Goal: Task Accomplishment & Management: Use online tool/utility

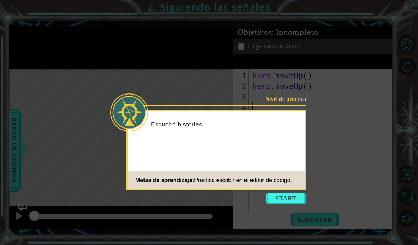
click at [285, 199] on button "Start" at bounding box center [286, 198] width 40 height 11
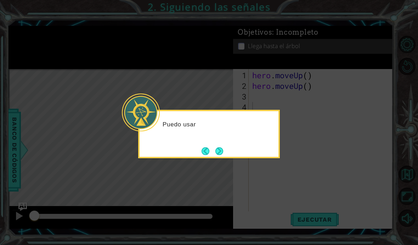
click at [218, 150] on button "Next" at bounding box center [219, 151] width 8 height 8
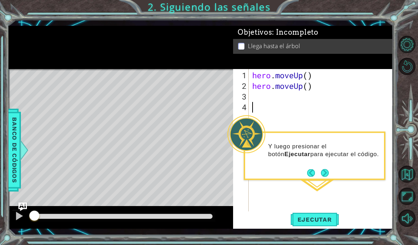
click at [408, 183] on button "Volver al mapa" at bounding box center [407, 174] width 17 height 17
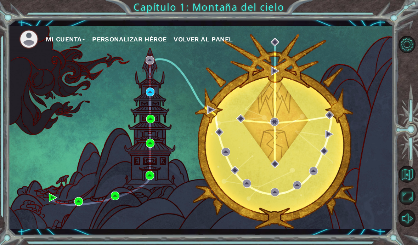
scroll to position [29, 0]
click at [147, 95] on img at bounding box center [150, 92] width 9 height 9
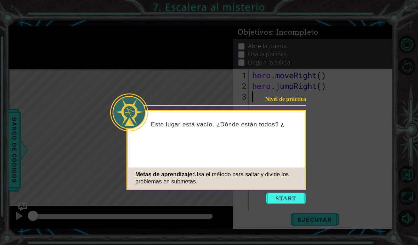
click at [281, 195] on button "Start" at bounding box center [286, 198] width 40 height 11
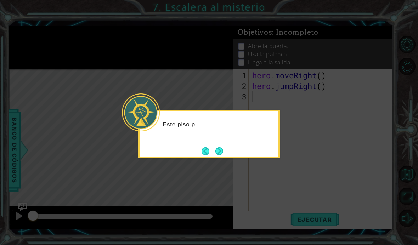
click at [217, 151] on button "Next" at bounding box center [219, 151] width 8 height 8
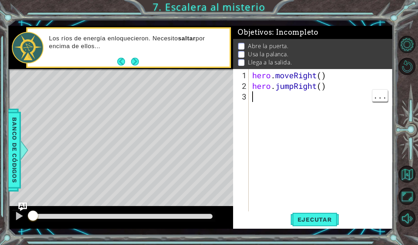
click at [260, 130] on div "hero . moveRight ( ) hero . jumpRight ( )" at bounding box center [323, 155] width 144 height 170
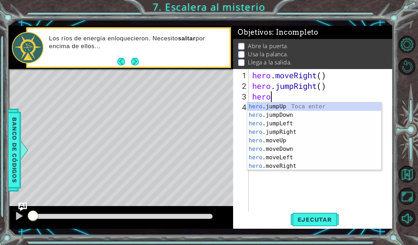
scroll to position [12, 27]
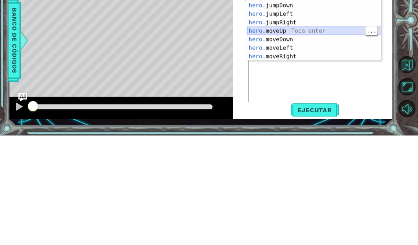
click at [313, 102] on div "hero .jumpUp Toca enter hero .jumpDown Toca enter hero .jumpLeft Toca enter her…" at bounding box center [314, 144] width 134 height 85
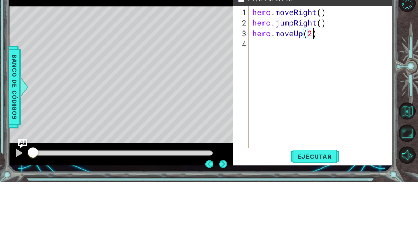
scroll to position [12, 17]
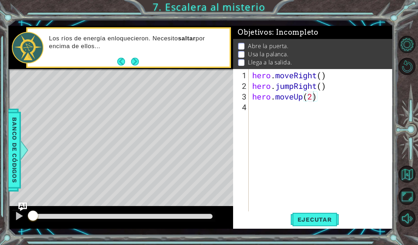
click at [325, 226] on button "Ejecutar" at bounding box center [315, 220] width 49 height 16
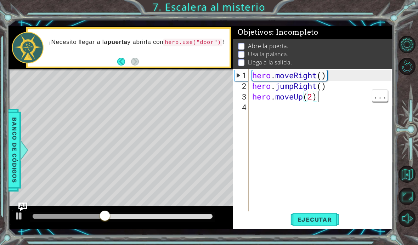
click at [309, 219] on span "Ejecutar" at bounding box center [315, 219] width 49 height 7
click at [317, 99] on div "hero . moveRight ( ) hero . jumpRight ( ) hero . moveUp ( 2 )" at bounding box center [323, 155] width 144 height 170
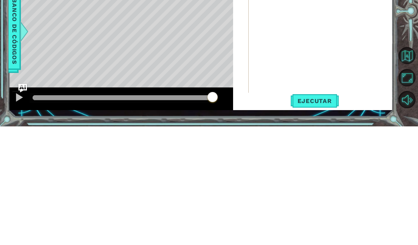
scroll to position [12, 32]
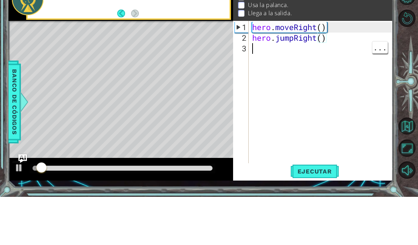
click at [260, 70] on div "hero . moveRight ( ) hero . jumpRight ( )" at bounding box center [323, 155] width 144 height 170
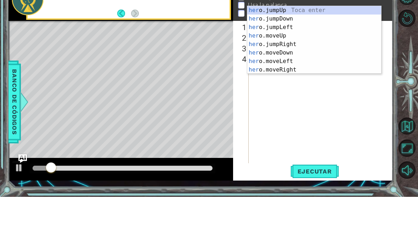
scroll to position [12, 22]
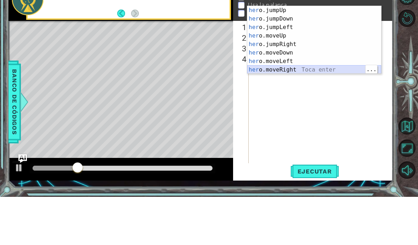
click at [317, 68] on div "her o.jumpUp Toca enter her o.jumpDown Toca enter her o.jumpLeft Toca enter her…" at bounding box center [314, 96] width 134 height 85
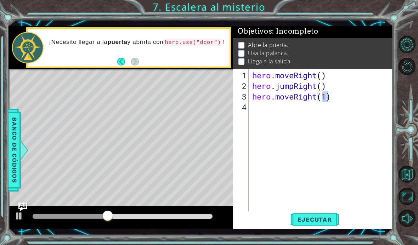
click at [320, 221] on span "Ejecutar" at bounding box center [315, 219] width 49 height 7
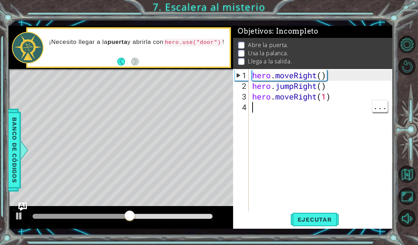
click at [258, 112] on div "hero . moveRight ( ) hero . jumpRight ( ) hero . moveRight ( 1 )" at bounding box center [323, 155] width 144 height 170
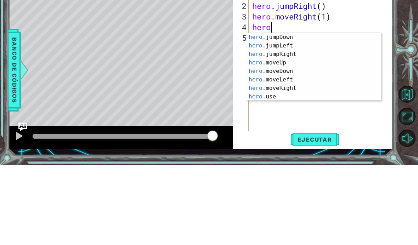
scroll to position [9, 0]
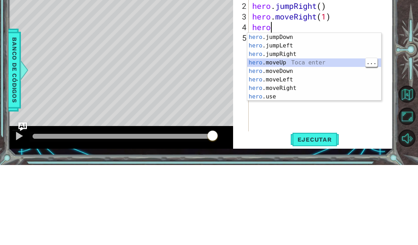
click at [304, 113] on div "hero .jumpDown Toca enter hero .jumpLeft Toca enter hero .jumpRight Toca enter …" at bounding box center [314, 155] width 134 height 85
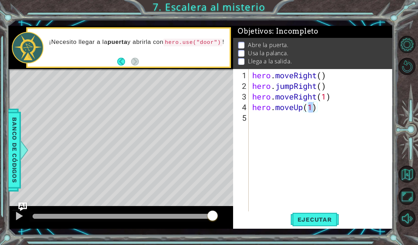
click at [328, 222] on span "Ejecutar" at bounding box center [315, 219] width 49 height 7
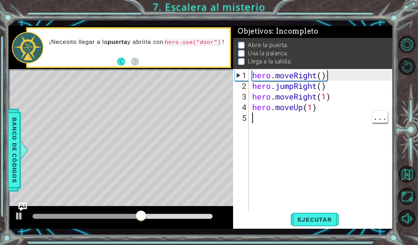
click at [253, 123] on div "hero . moveRight ( ) hero . jumpRight ( ) hero . moveRight ( 1 ) hero . moveUp …" at bounding box center [323, 155] width 144 height 170
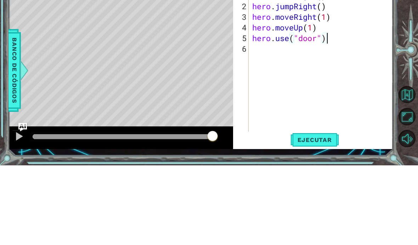
scroll to position [12, 83]
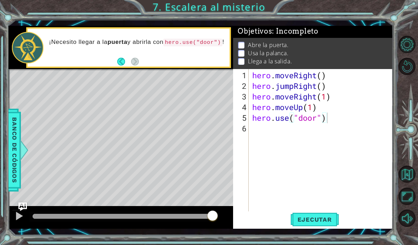
click at [316, 226] on button "Ejecutar" at bounding box center [315, 220] width 49 height 16
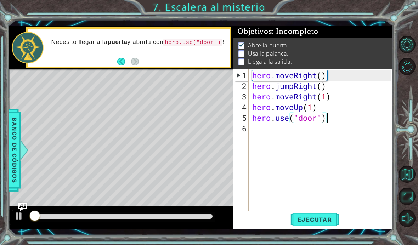
scroll to position [0, 0]
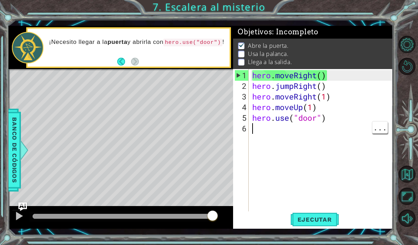
click at [257, 127] on div "hero . moveRight ( ) hero . jumpRight ( ) hero . moveRight ( 1 ) hero . moveUp …" at bounding box center [323, 155] width 144 height 170
click at [254, 140] on div "hero . moveRight ( ) hero . jumpRight ( ) hero . moveRight ( 1 ) hero . moveUp …" at bounding box center [323, 155] width 144 height 170
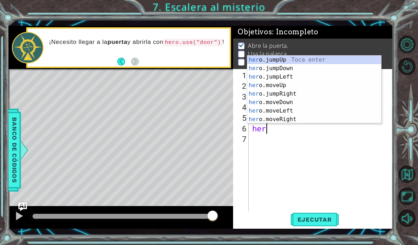
scroll to position [12, 27]
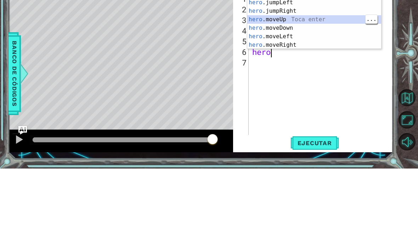
click at [288, 58] on div "hero .jumpUp Toca enter hero .jumpDown Toca enter hero .jumpLeft Toca enter her…" at bounding box center [314, 100] width 134 height 85
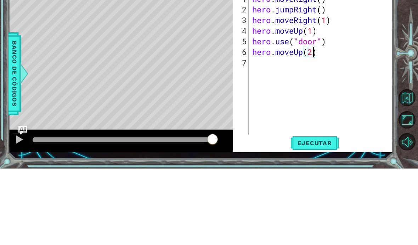
scroll to position [12, 17]
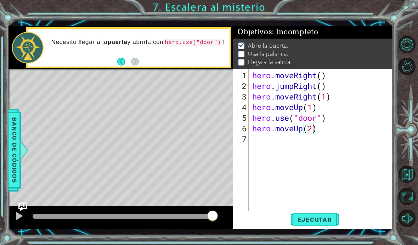
click at [317, 222] on span "Ejecutar" at bounding box center [315, 219] width 49 height 7
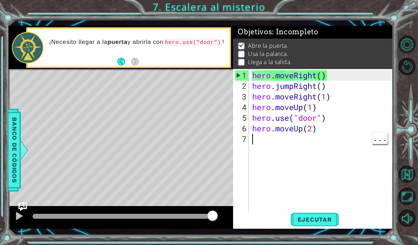
click at [253, 137] on div "hero . moveRight ( ) hero . jumpRight ( ) hero . moveRight ( 1 ) hero . moveUp …" at bounding box center [323, 155] width 144 height 170
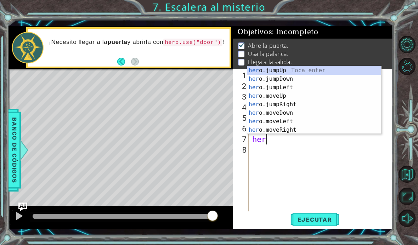
scroll to position [12, 27]
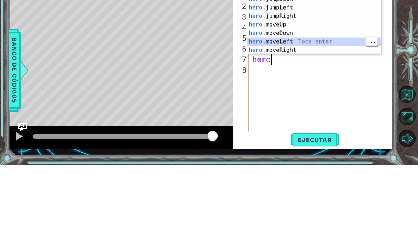
click at [320, 66] on div "hero .jumpUp Toca enter hero .jumpDown Toca enter hero .jumpLeft Toca enter her…" at bounding box center [314, 108] width 134 height 85
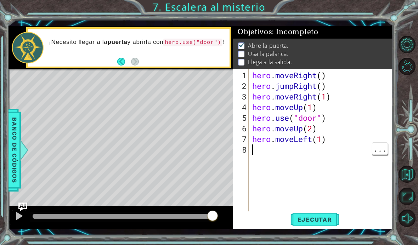
click at [257, 155] on div "hero . moveRight ( ) hero . jumpRight ( ) hero . moveRight ( 1 ) hero . moveUp …" at bounding box center [323, 155] width 144 height 170
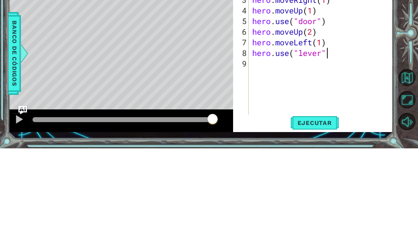
scroll to position [12, 88]
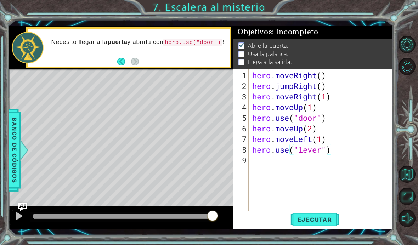
click at [315, 217] on span "Ejecutar" at bounding box center [315, 219] width 49 height 7
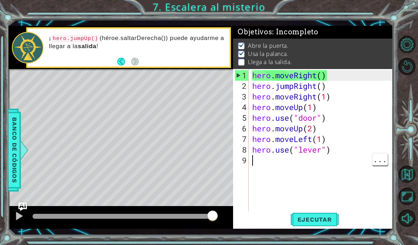
click at [257, 165] on div "hero . moveRight ( ) hero . jumpRight ( ) hero . moveRight ( 1 ) hero . moveUp …" at bounding box center [323, 155] width 144 height 170
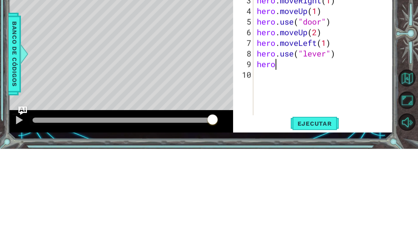
scroll to position [12, 32]
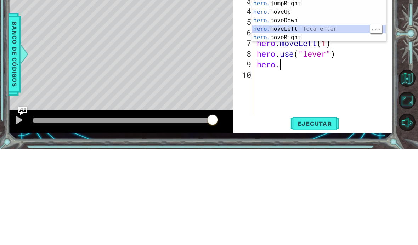
click at [316, 70] on div "hero. jumpUp Toca enter hero. jumpDown Toca enter hero. jumpLeft Toca enter her…" at bounding box center [319, 112] width 134 height 85
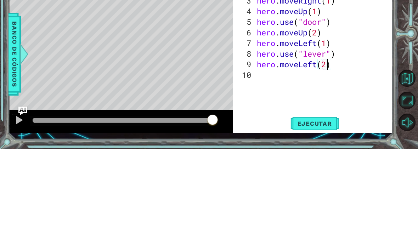
scroll to position [12, 17]
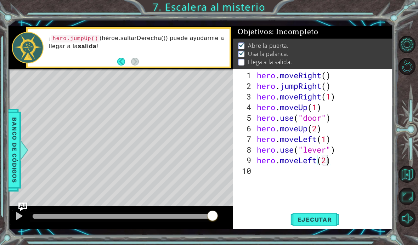
click at [319, 223] on span "Ejecutar" at bounding box center [315, 219] width 49 height 7
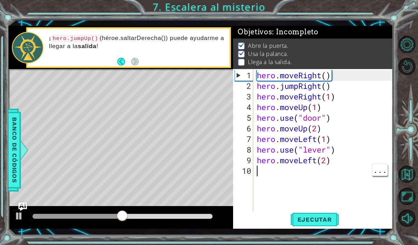
click at [266, 172] on div "hero . moveRight ( ) hero . jumpRight ( ) hero . moveRight ( 1 ) hero . moveUp …" at bounding box center [325, 155] width 140 height 170
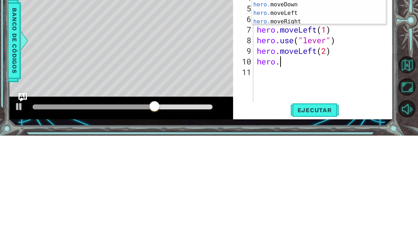
scroll to position [12, 32]
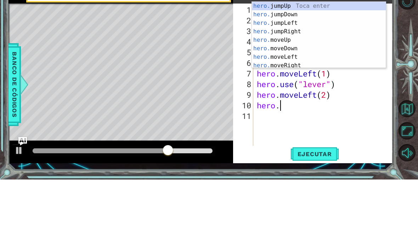
click at [278, 67] on div "hero. jumpUp Toca enter hero. jumpDown Toca enter hero. jumpLeft Toca enter her…" at bounding box center [319, 109] width 134 height 84
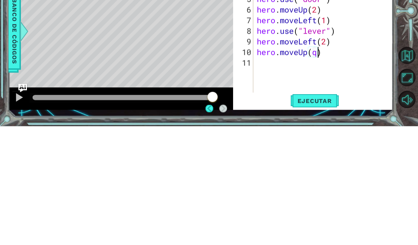
scroll to position [12, 17]
click at [406, 100] on div at bounding box center [408, 132] width 19 height 64
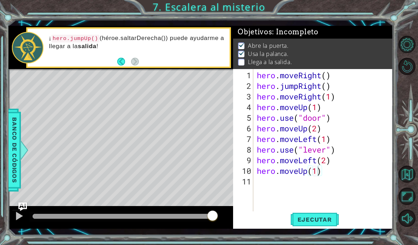
click at [305, 223] on span "Ejecutar" at bounding box center [315, 219] width 49 height 7
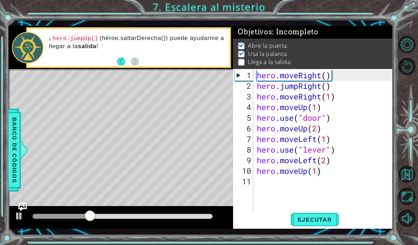
click at [318, 220] on span "Ejecutar" at bounding box center [315, 219] width 49 height 7
click at [265, 182] on div "hero . moveRight ( ) hero . jumpRight ( ) hero . moveRight ( 1 ) hero . moveUp …" at bounding box center [325, 155] width 140 height 170
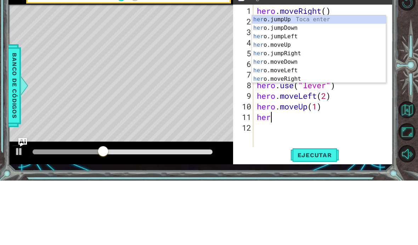
scroll to position [12, 27]
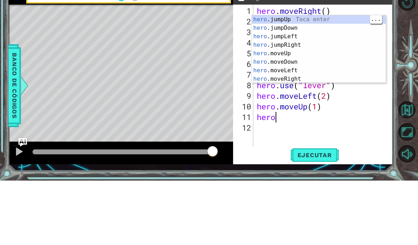
click at [285, 80] on div "hero .jumpUp Toca enter hero .jumpDown Toca enter hero .jumpLeft Toca enter her…" at bounding box center [319, 122] width 134 height 85
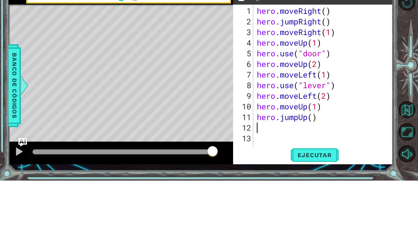
scroll to position [29, 0]
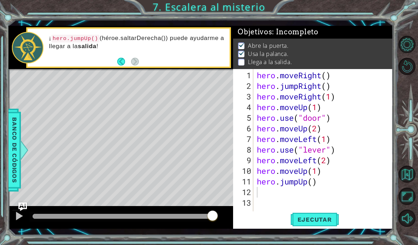
click at [319, 215] on button "Ejecutar" at bounding box center [315, 220] width 49 height 16
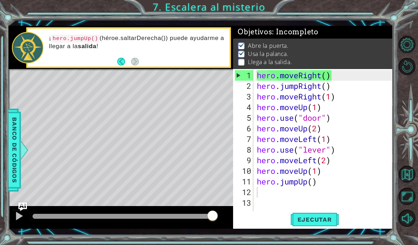
click at [303, 223] on span "Ejecutar" at bounding box center [315, 219] width 49 height 7
click at [321, 224] on button "Ejecutar" at bounding box center [315, 220] width 49 height 16
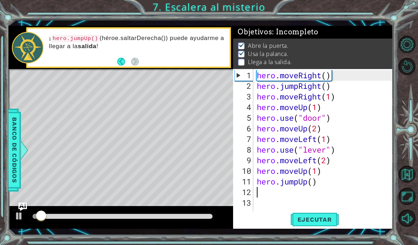
click at [187, 62] on div "¡ hero.jumpUp() (héroe.saltarDerecha()) puede ayudarme a llegar a la salida !" at bounding box center [137, 47] width 186 height 33
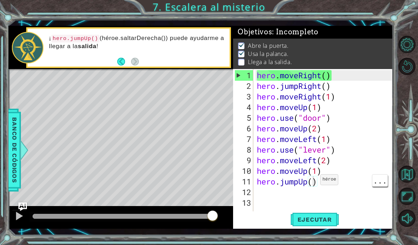
click at [334, 180] on div "hero . moveRight ( ) hero . jumpRight ( ) hero . moveRight ( 1 ) hero . moveUp …" at bounding box center [325, 155] width 140 height 170
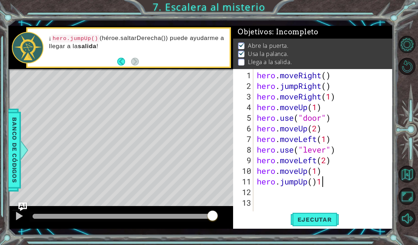
scroll to position [12, 17]
click at [305, 27] on div "Objetivos : Incompleto" at bounding box center [313, 32] width 160 height 13
click at [341, 8] on div "1 ההההההההההההההההההההההההההההההההההההההההההההההההההההההההההההההההההההההההההההה…" at bounding box center [209, 122] width 418 height 245
click at [323, 183] on div "hero . moveRight ( ) hero . jumpRight ( ) hero . moveRight ( 1 ) hero . moveUp …" at bounding box center [325, 155] width 140 height 170
click at [386, 58] on li "Llega a la salida." at bounding box center [314, 62] width 152 height 8
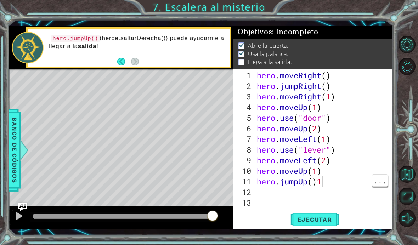
click at [321, 182] on div "hero . moveRight ( ) hero . jumpRight ( ) hero . moveRight ( 1 ) hero . moveUp …" at bounding box center [325, 155] width 140 height 170
click at [312, 181] on div "hero . moveRight ( ) hero . jumpRight ( ) hero . moveRight ( 1 ) hero . moveUp …" at bounding box center [325, 155] width 140 height 170
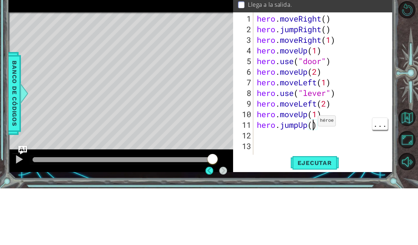
scroll to position [1, 0]
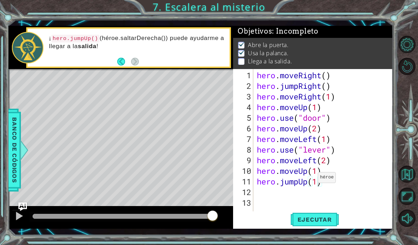
click at [313, 221] on span "Ejecutar" at bounding box center [315, 219] width 49 height 7
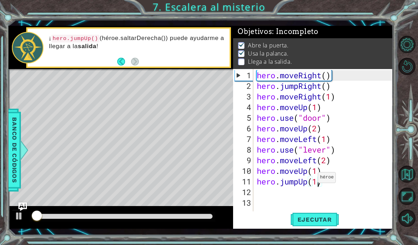
scroll to position [0, 0]
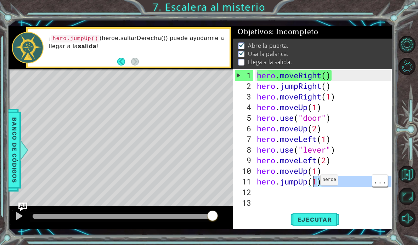
click at [356, 205] on div "hero . moveRight ( ) hero . jumpRight ( ) hero . moveRight ( 1 ) hero . moveUp …" at bounding box center [325, 155] width 140 height 170
click at [365, 15] on div "1 ההההההההההההההההההההההההההההההההההההההההההההההההההההההההההההההההההההההההההההה…" at bounding box center [209, 122] width 418 height 245
click at [273, 196] on div "hero . moveRight ( ) hero . jumpRight ( ) hero . moveRight ( 1 ) hero . moveUp …" at bounding box center [325, 155] width 140 height 170
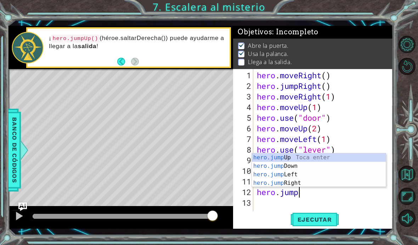
scroll to position [12, 55]
click at [397, 35] on div "1 ההההההההההההההההההההההההההההההההההההההההההההההההההההההההההההההההההההההההההההה…" at bounding box center [209, 122] width 418 height 245
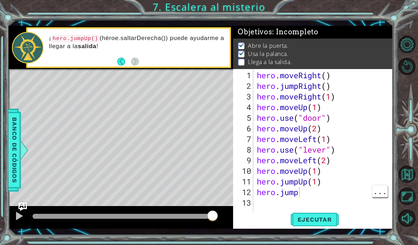
click at [301, 192] on div "hero . moveRight ( ) hero . jumpRight ( ) hero . moveRight ( 1 ) hero . moveUp …" at bounding box center [325, 155] width 140 height 170
click at [384, 20] on div "1 ההההההההההההההההההההההההההההההההההההההההההההההההההההההההההההההההההההההההההההה…" at bounding box center [209, 122] width 418 height 245
click at [327, 217] on span "Ejecutar" at bounding box center [315, 219] width 49 height 7
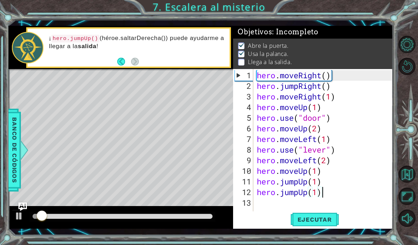
click at [388, 7] on div "1 ההההההההההההההההההההההההההההההההההההההההההההההההההההההההההההההההההההההההההההה…" at bounding box center [209, 122] width 418 height 245
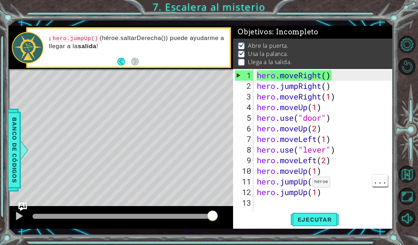
click at [306, 186] on div "hero . moveRight ( ) hero . jumpRight ( ) hero . moveRight ( 1 ) hero . moveUp …" at bounding box center [325, 155] width 140 height 170
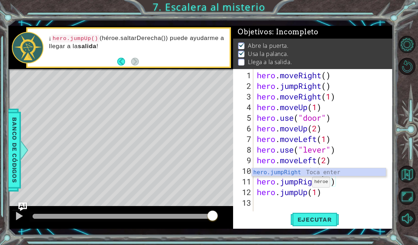
scroll to position [12, 36]
click at [370, 35] on div "Objetivos : Incompleto" at bounding box center [313, 32] width 160 height 13
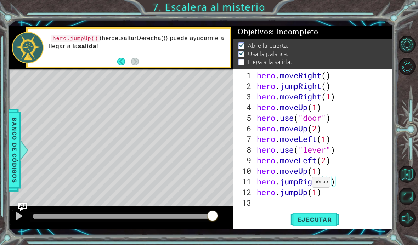
click at [314, 223] on span "Ejecutar" at bounding box center [315, 219] width 49 height 7
type textarea "abcde fg"
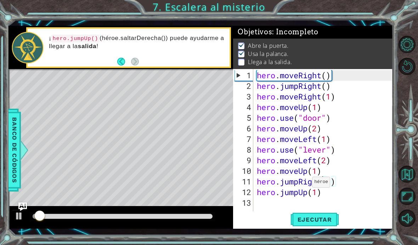
click at [320, 9] on div "1 ההההההההההההההההההההההההההההההההההההההההההההההההההההההההההההההההההההההההההההה…" at bounding box center [209, 122] width 418 height 245
